Goal: Navigation & Orientation: Find specific page/section

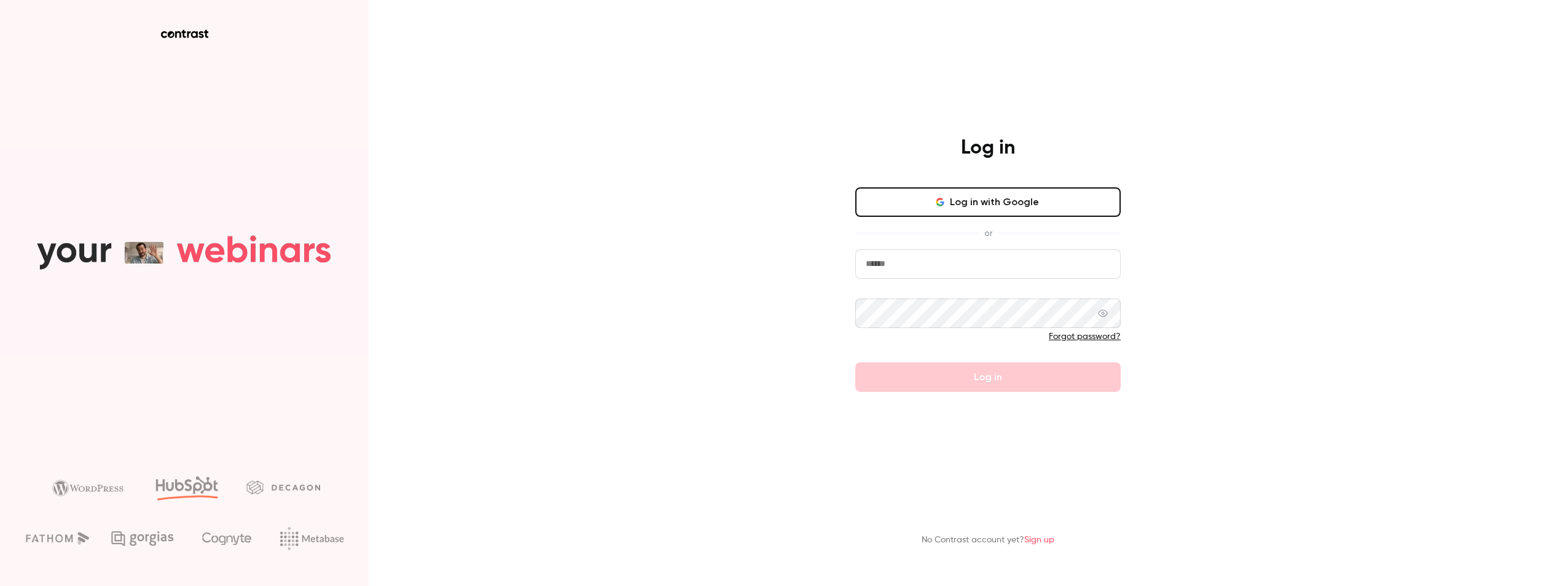
click at [953, 196] on button "Log in with Google" at bounding box center [988, 202] width 265 height 29
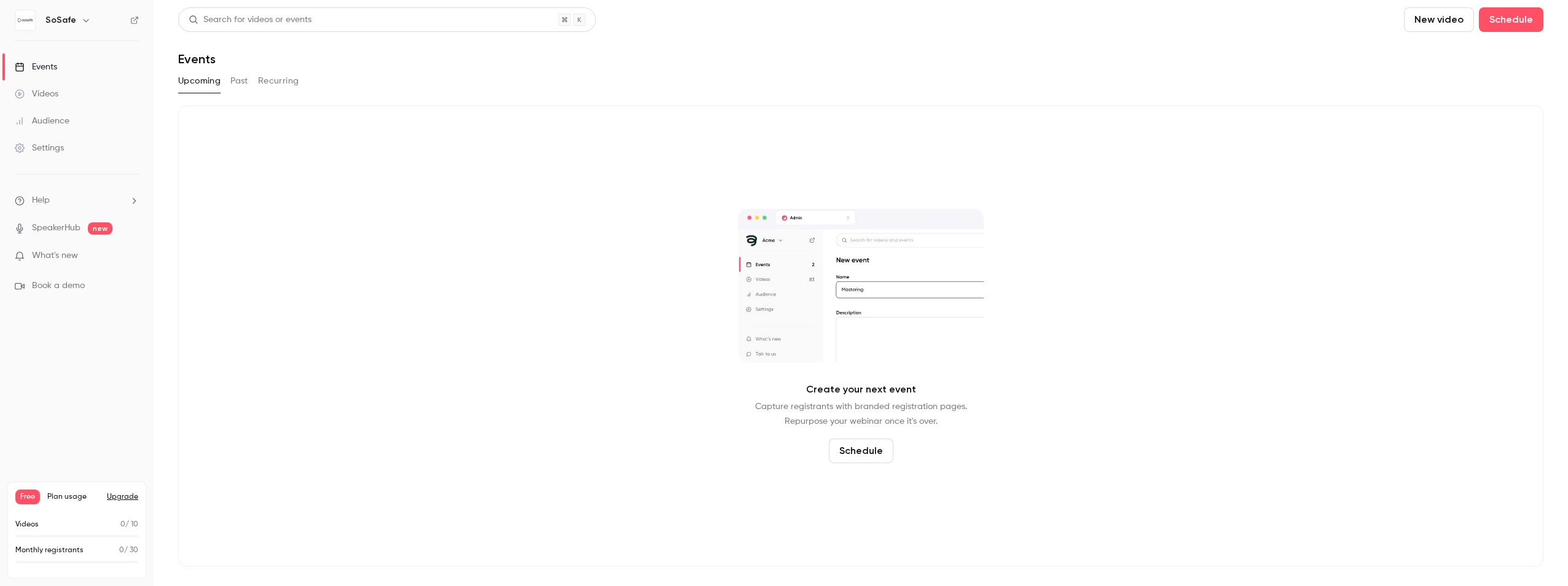
click at [116, 253] on p "What's new" at bounding box center [67, 256] width 105 height 13
click at [1212, 232] on div at bounding box center [784, 293] width 1568 height 586
click at [57, 17] on h6 "SoSafe" at bounding box center [61, 20] width 31 height 12
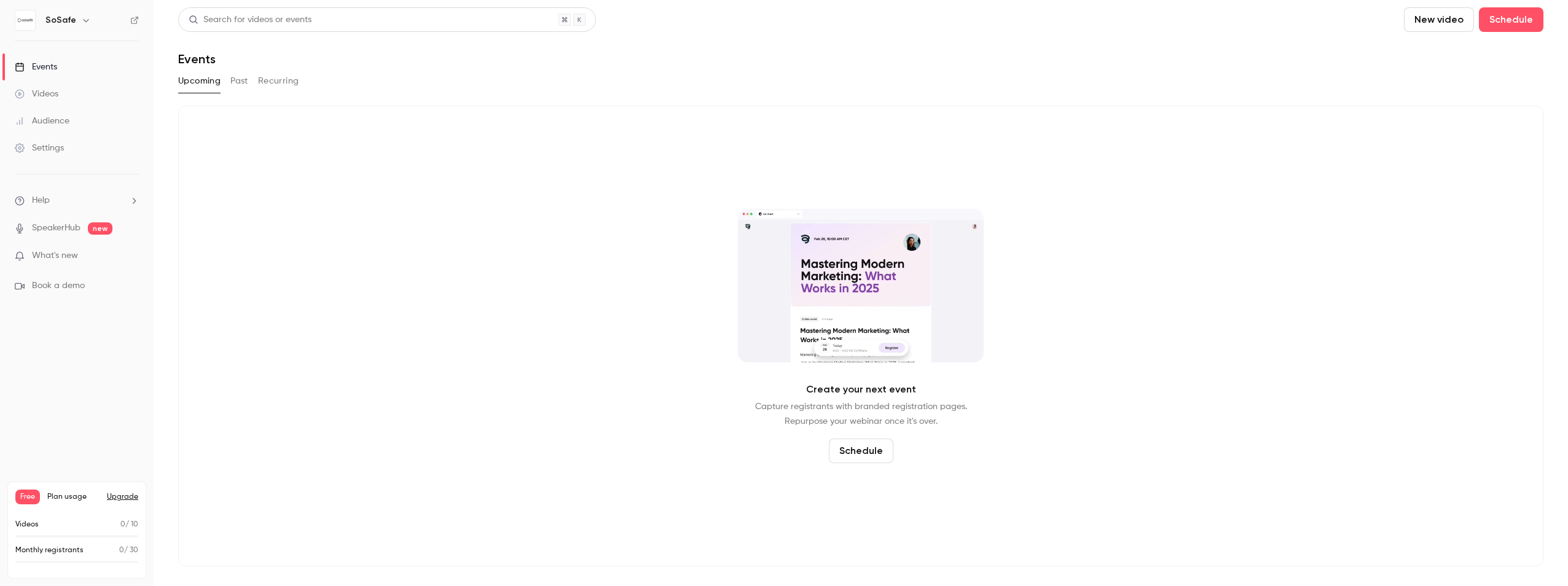
click at [232, 85] on button "Past" at bounding box center [239, 81] width 18 height 20
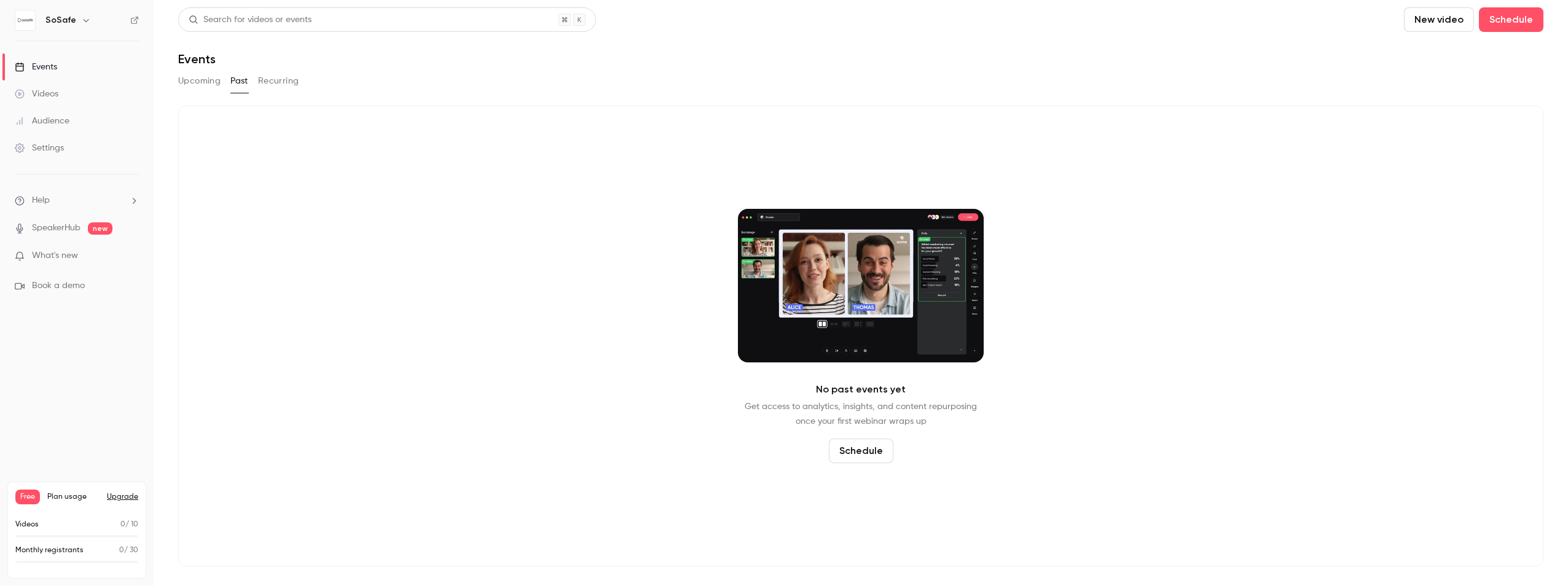
click at [274, 82] on button "Recurring" at bounding box center [278, 81] width 41 height 20
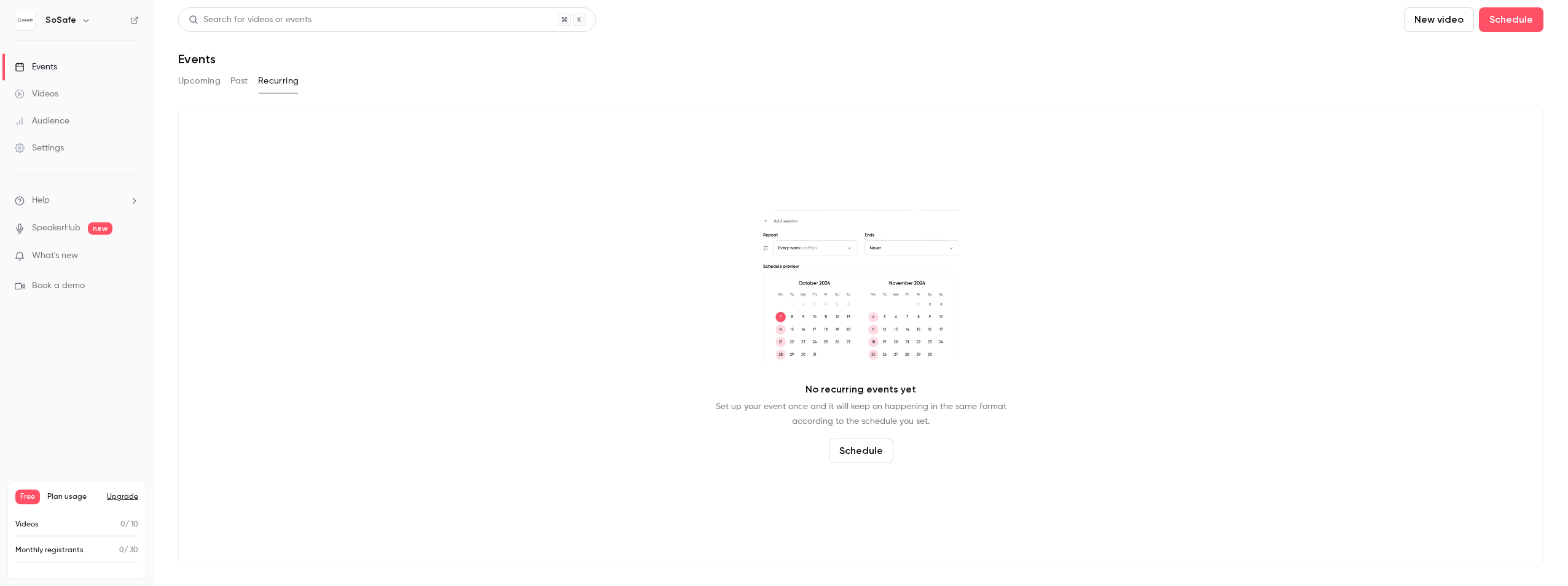
click at [202, 78] on button "Upcoming" at bounding box center [199, 81] width 42 height 20
click at [58, 121] on div "Audience" at bounding box center [42, 121] width 55 height 12
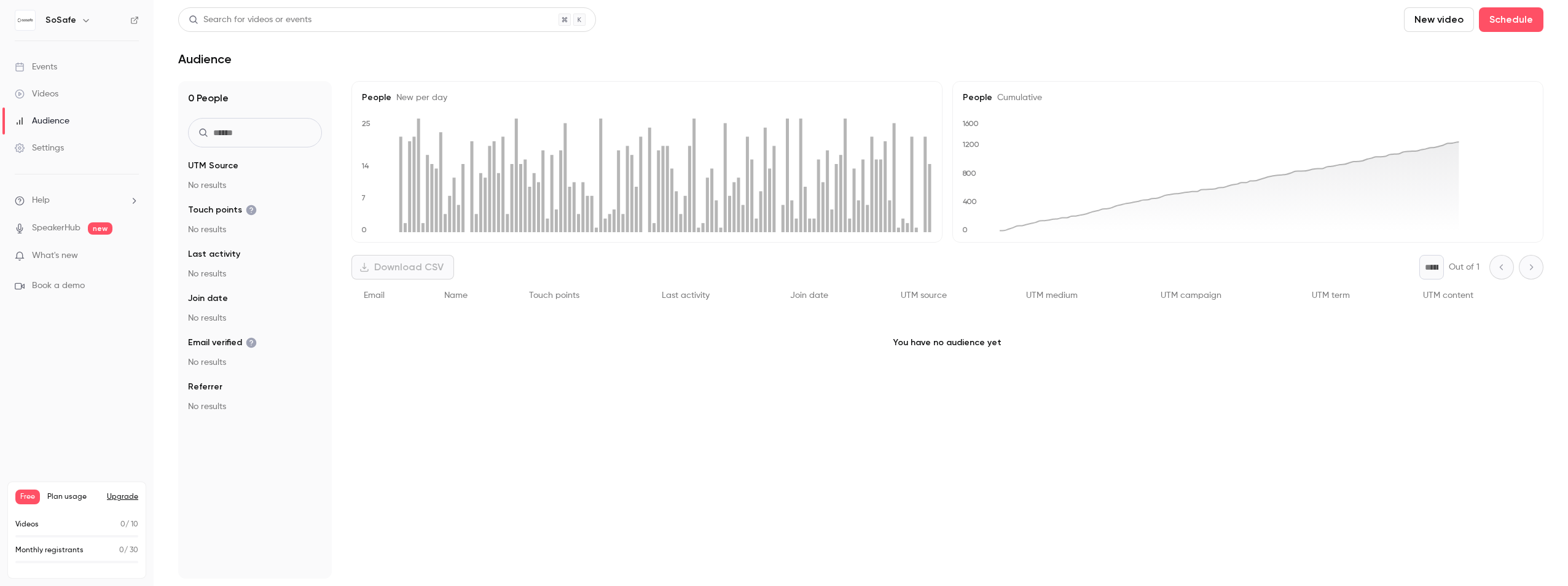
click at [49, 87] on link "Videos" at bounding box center [76, 93] width 153 height 27
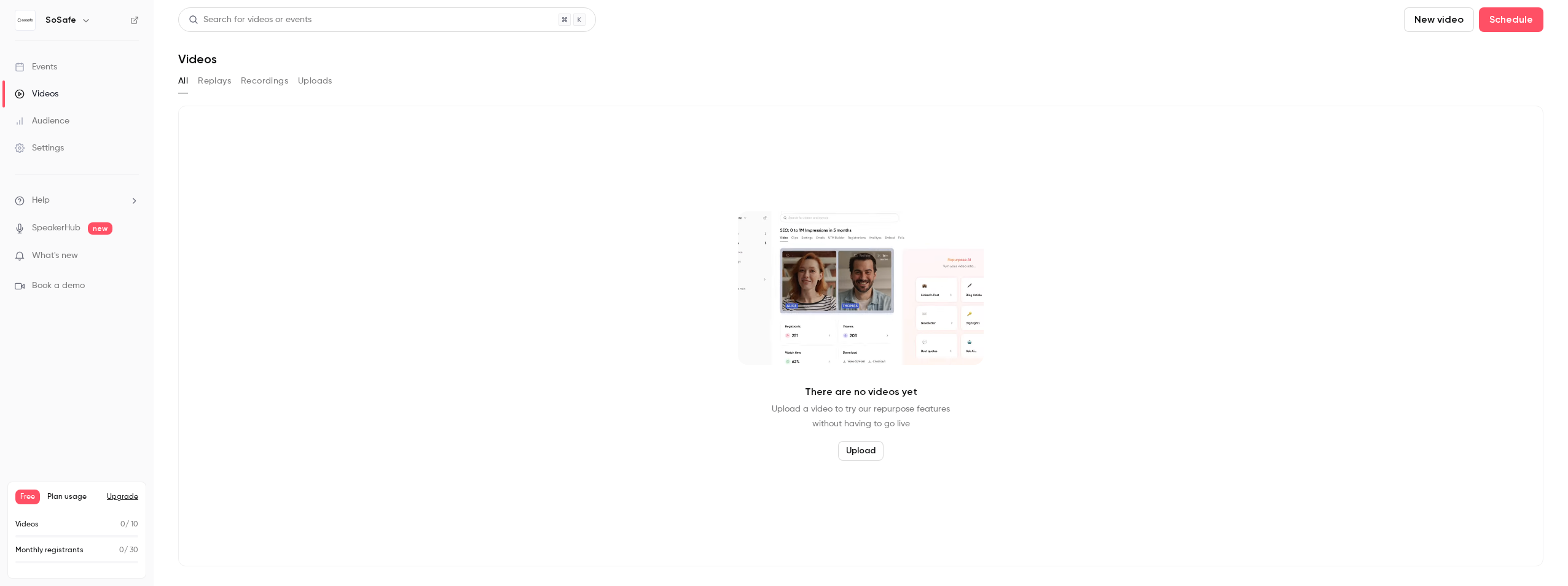
click at [49, 72] on div "Events" at bounding box center [35, 67] width 42 height 12
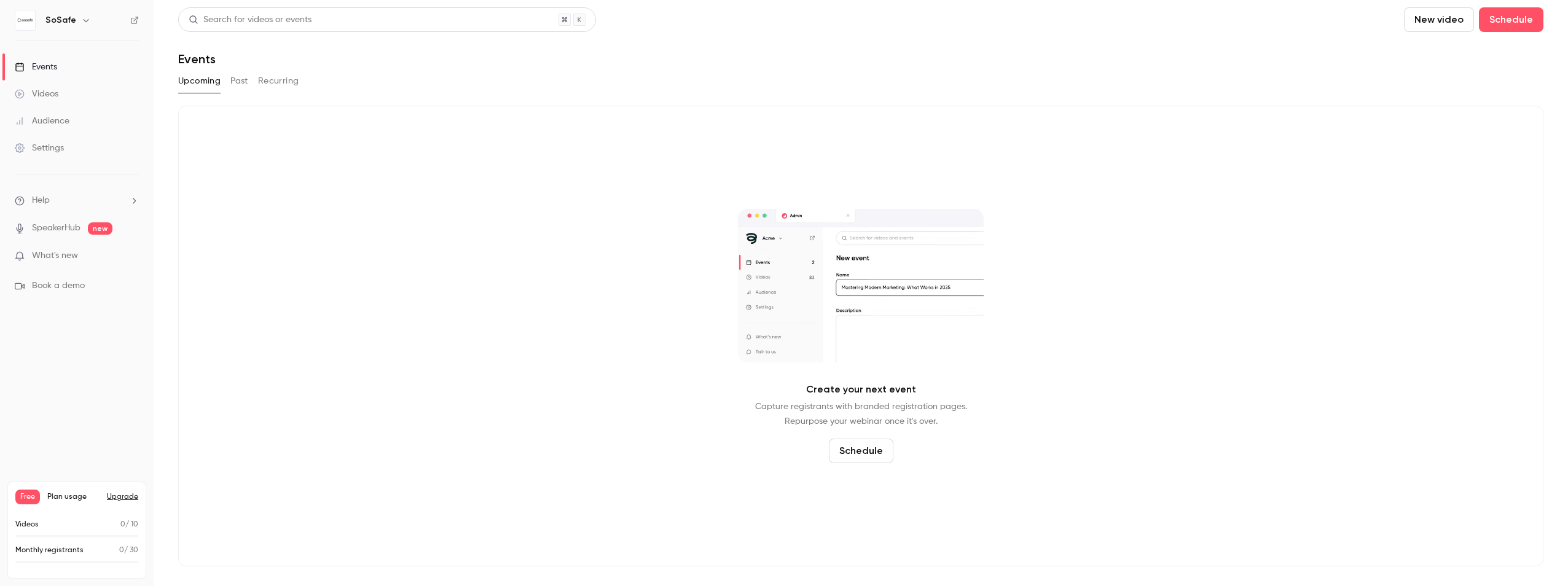
click at [244, 83] on button "Past" at bounding box center [239, 81] width 18 height 20
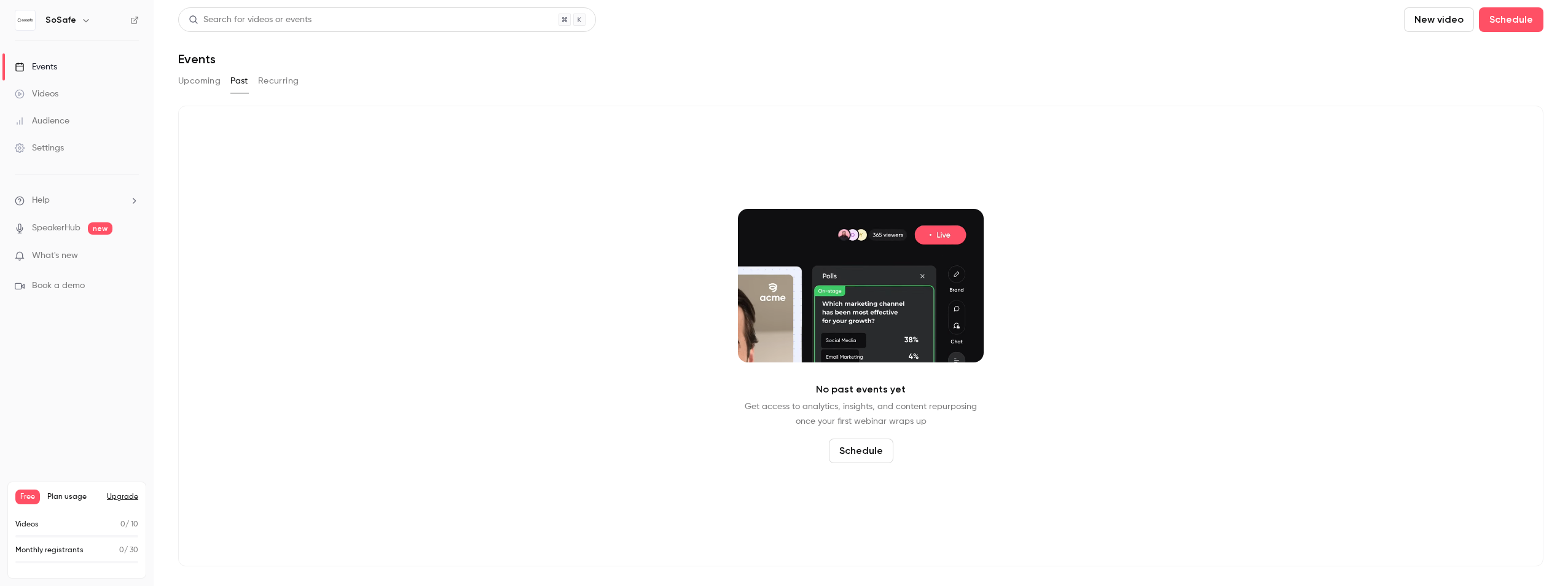
click at [267, 81] on button "Recurring" at bounding box center [278, 81] width 41 height 20
